Goal: Check status

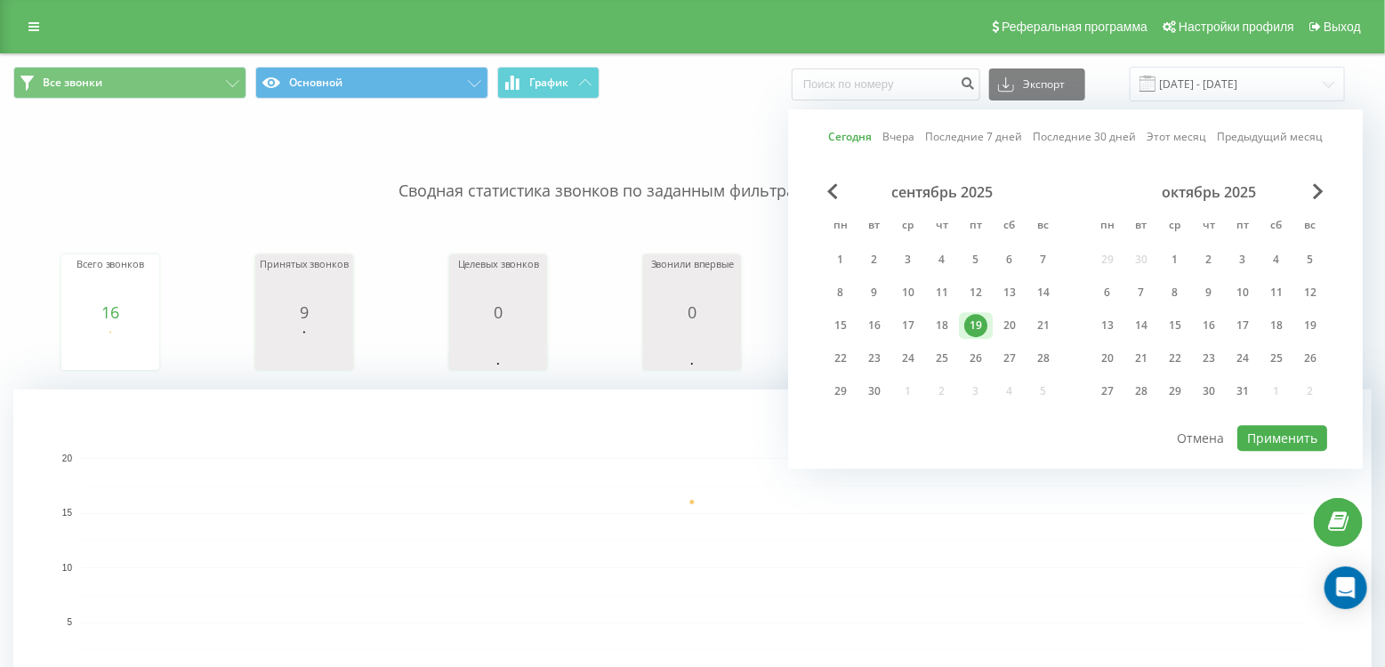
click at [857, 138] on link "Сегодня" at bounding box center [850, 137] width 44 height 17
click at [1263, 425] on button "Применить" at bounding box center [1282, 438] width 90 height 26
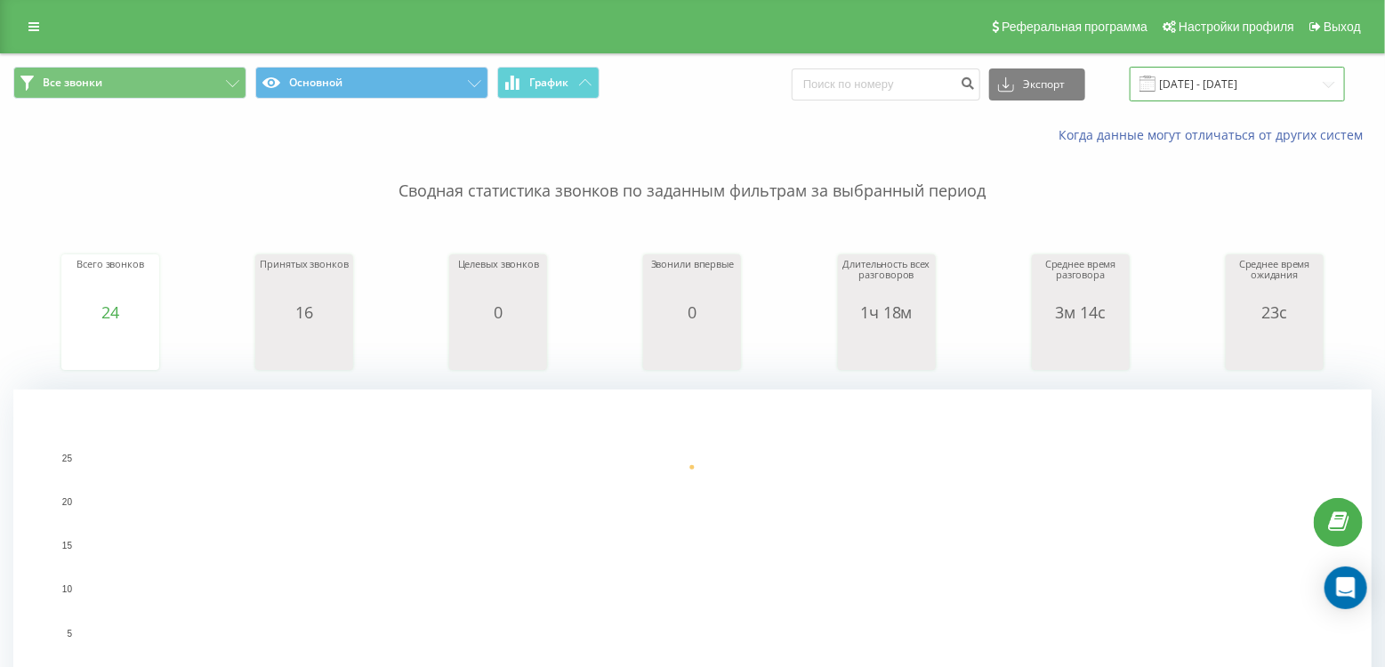
click at [1203, 87] on input "[DATE] - [DATE]" at bounding box center [1237, 84] width 215 height 35
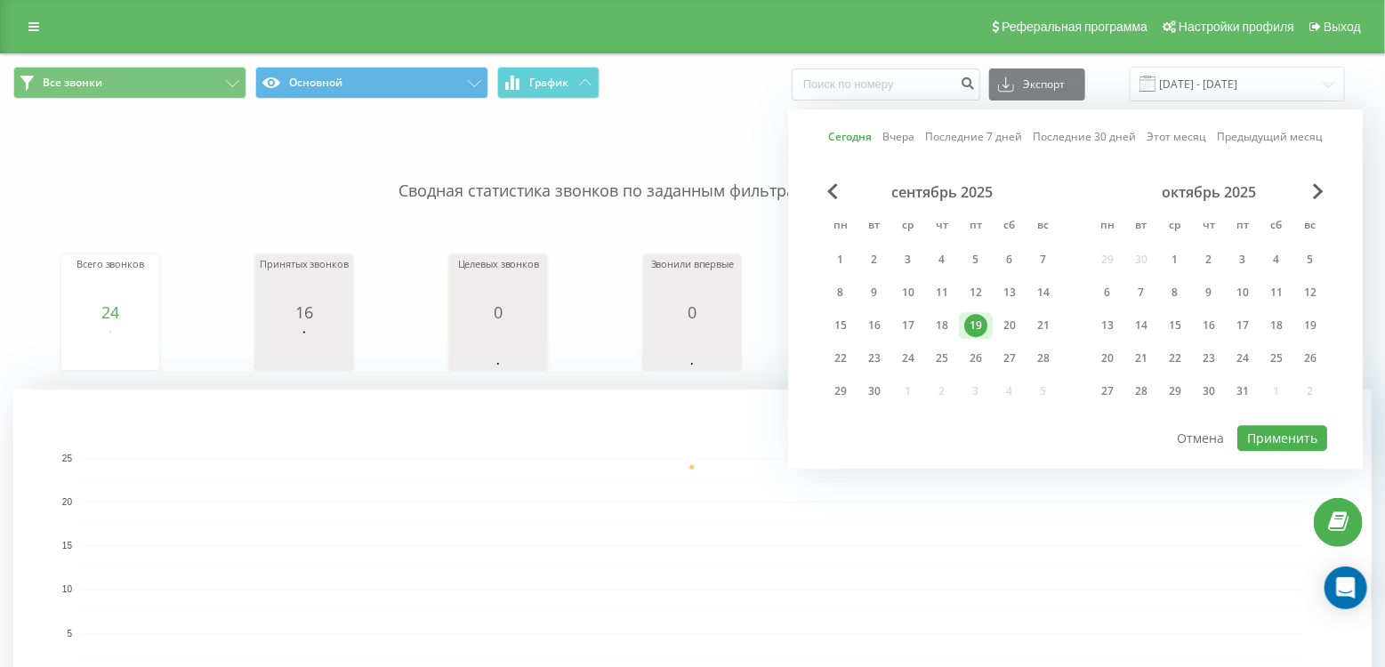
click at [865, 131] on link "Сегодня" at bounding box center [850, 137] width 44 height 17
click at [1270, 426] on button "Применить" at bounding box center [1282, 438] width 90 height 26
